Goal: Task Accomplishment & Management: Use online tool/utility

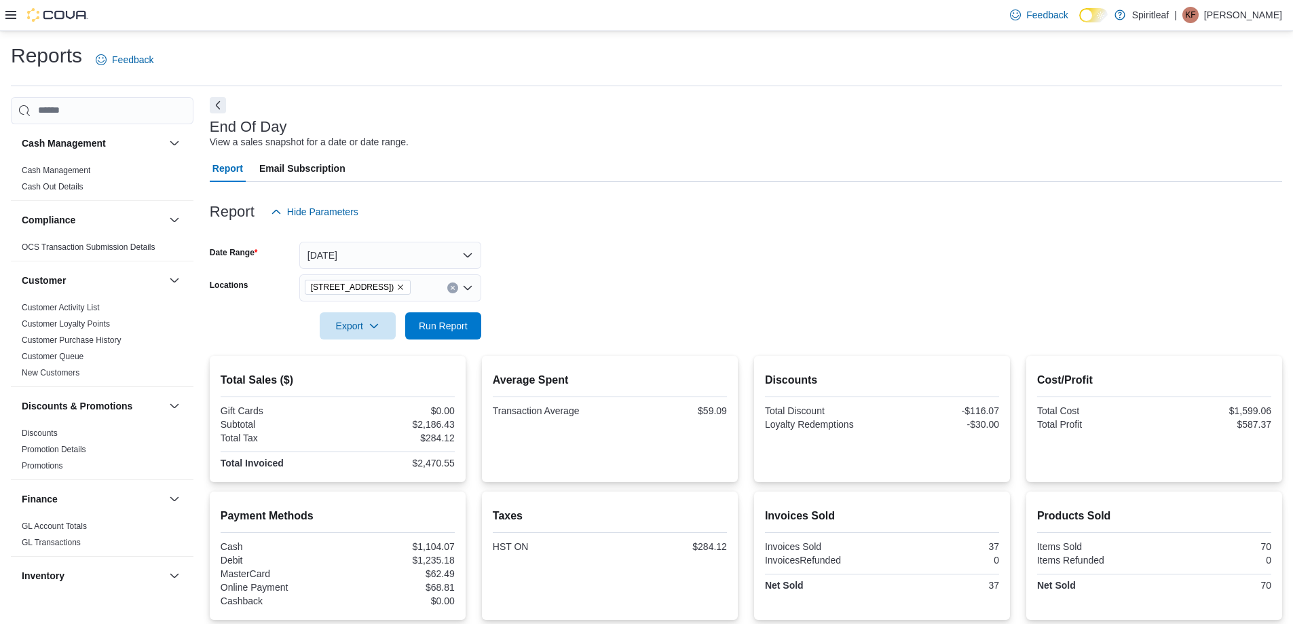
scroll to position [814, 0]
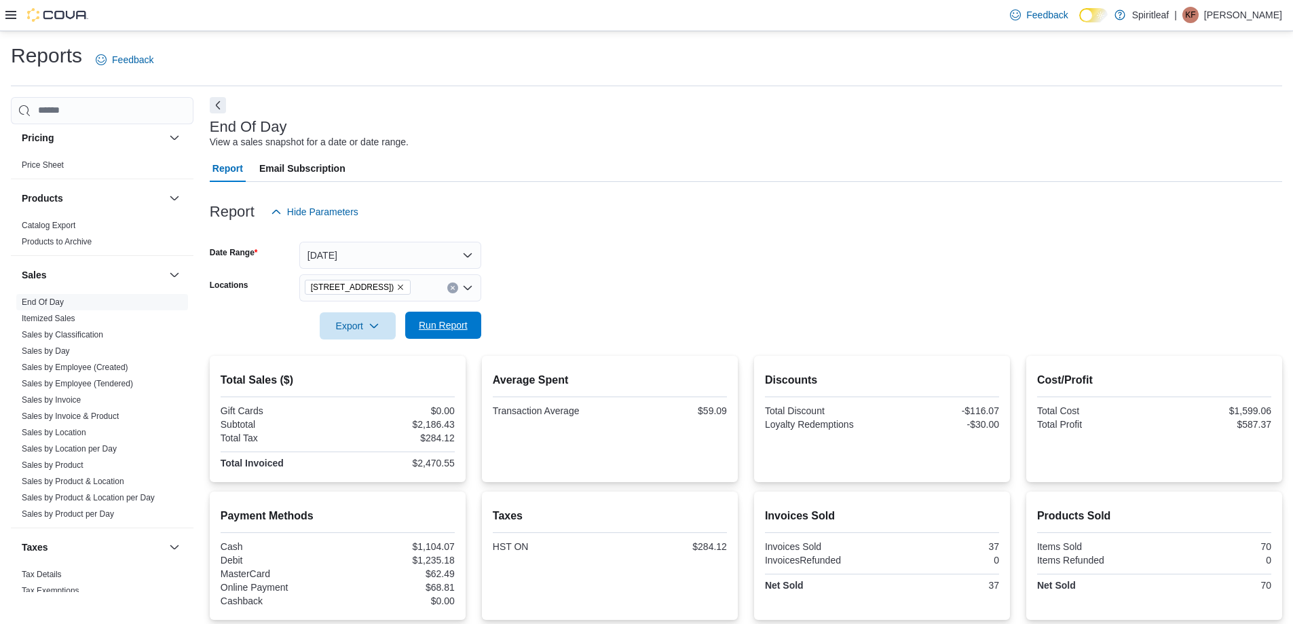
click at [425, 322] on span "Run Report" at bounding box center [443, 325] width 49 height 14
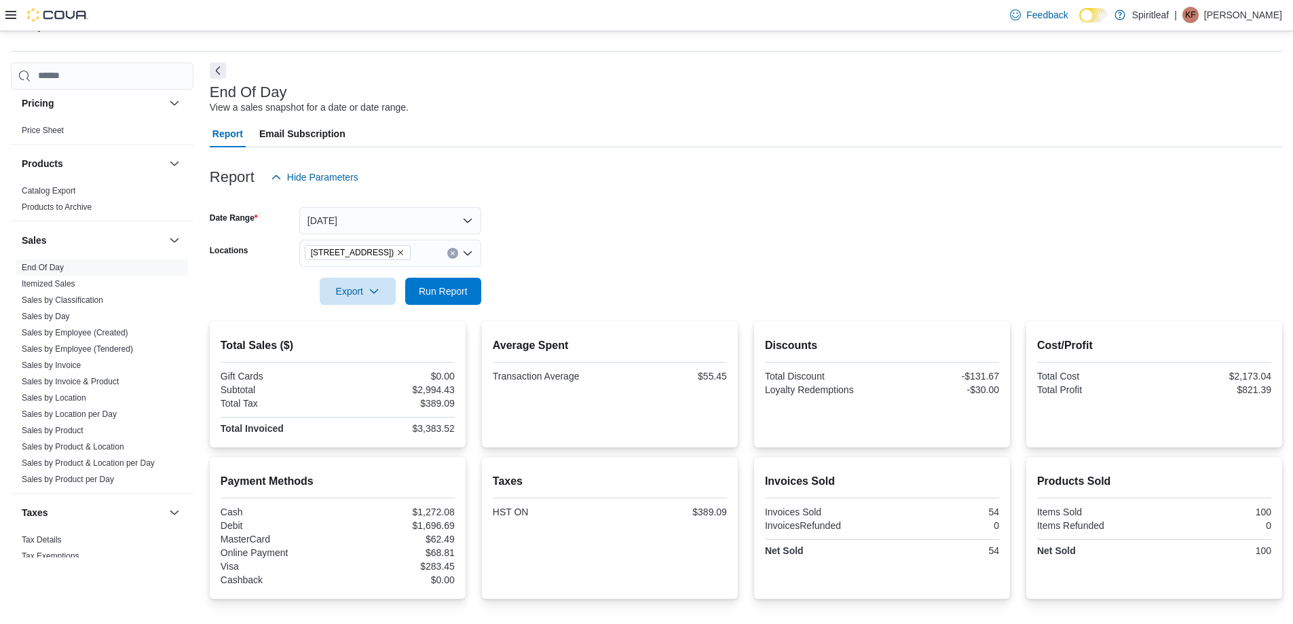
scroll to position [68, 0]
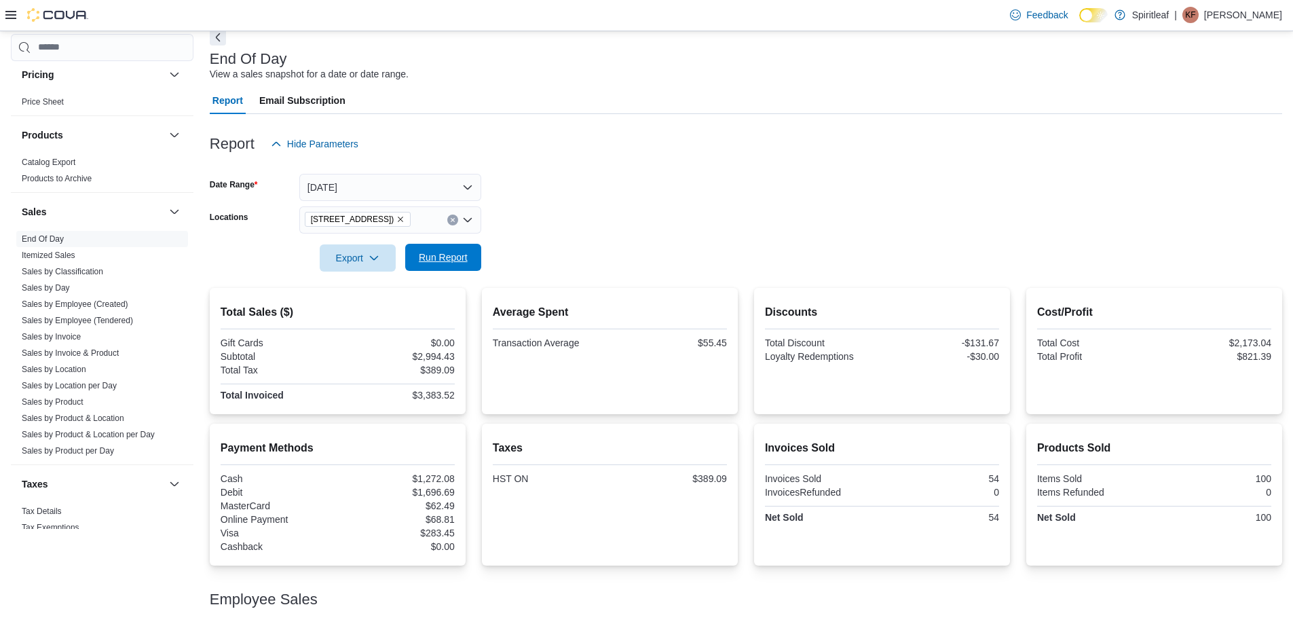
click at [454, 265] on span "Run Report" at bounding box center [443, 257] width 60 height 27
click at [563, 248] on form "Date Range [DATE] Locations [STREET_ADDRESS] ([GEOGRAPHIC_DATA]) Export Run Rep…" at bounding box center [746, 214] width 1072 height 114
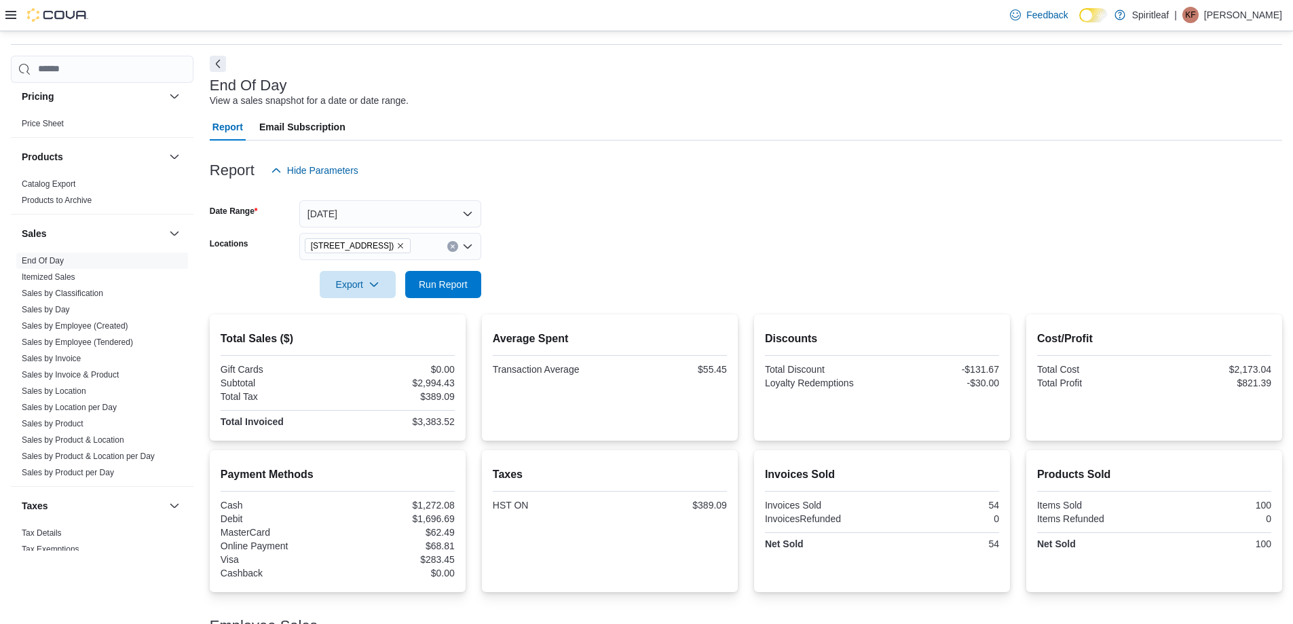
scroll to position [0, 0]
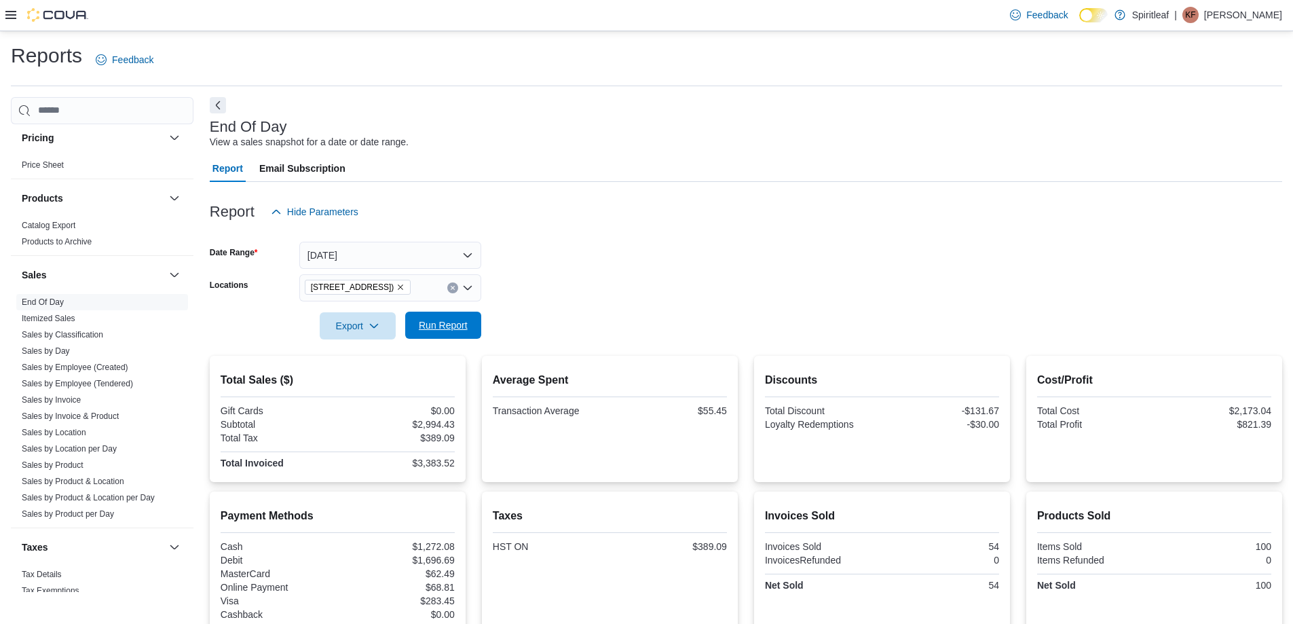
click at [444, 324] on span "Run Report" at bounding box center [443, 325] width 49 height 14
click at [645, 287] on form "Date Range [DATE] Locations [STREET_ADDRESS] ([GEOGRAPHIC_DATA]) Export Run Rep…" at bounding box center [746, 282] width 1072 height 114
click at [1250, 9] on p "[PERSON_NAME]" at bounding box center [1243, 15] width 78 height 16
click at [1191, 138] on span "Sign Out" at bounding box center [1194, 133] width 37 height 14
